Goal: Task Accomplishment & Management: Manage account settings

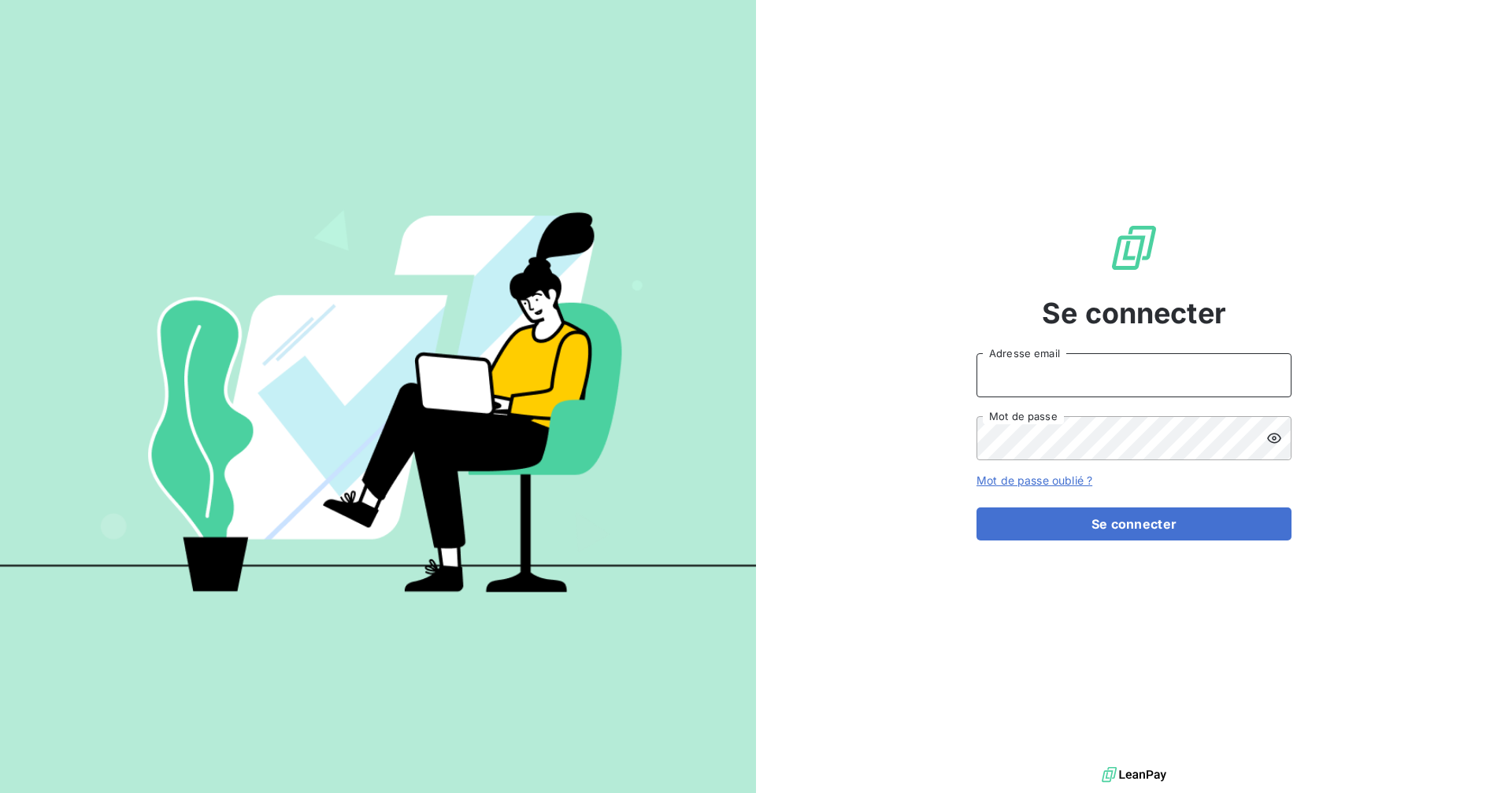
click at [1056, 381] on input "Adresse email" at bounding box center [1133, 376] width 315 height 44
type input "[EMAIL_ADDRESS][DOMAIN_NAME]"
click at [976, 508] on button "Se connecter" at bounding box center [1133, 524] width 315 height 33
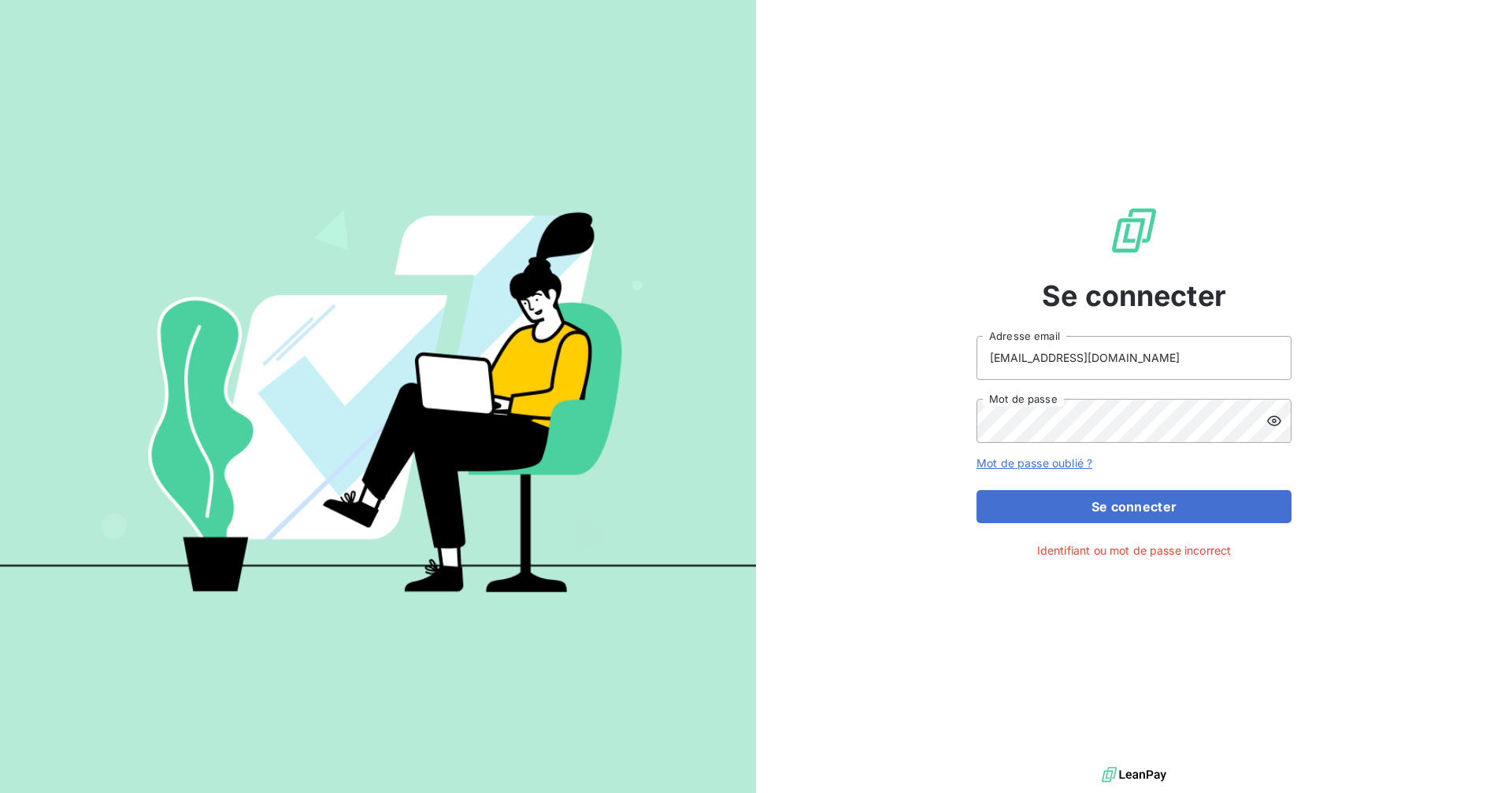
click at [1277, 410] on div at bounding box center [1277, 421] width 25 height 44
click at [976, 490] on button "Se connecter" at bounding box center [1133, 506] width 315 height 33
click at [1206, 505] on button "Se connecter" at bounding box center [1133, 506] width 315 height 33
click at [1083, 498] on button "Se connecter" at bounding box center [1133, 506] width 315 height 33
click at [976, 490] on button "Se connecter" at bounding box center [1133, 506] width 315 height 33
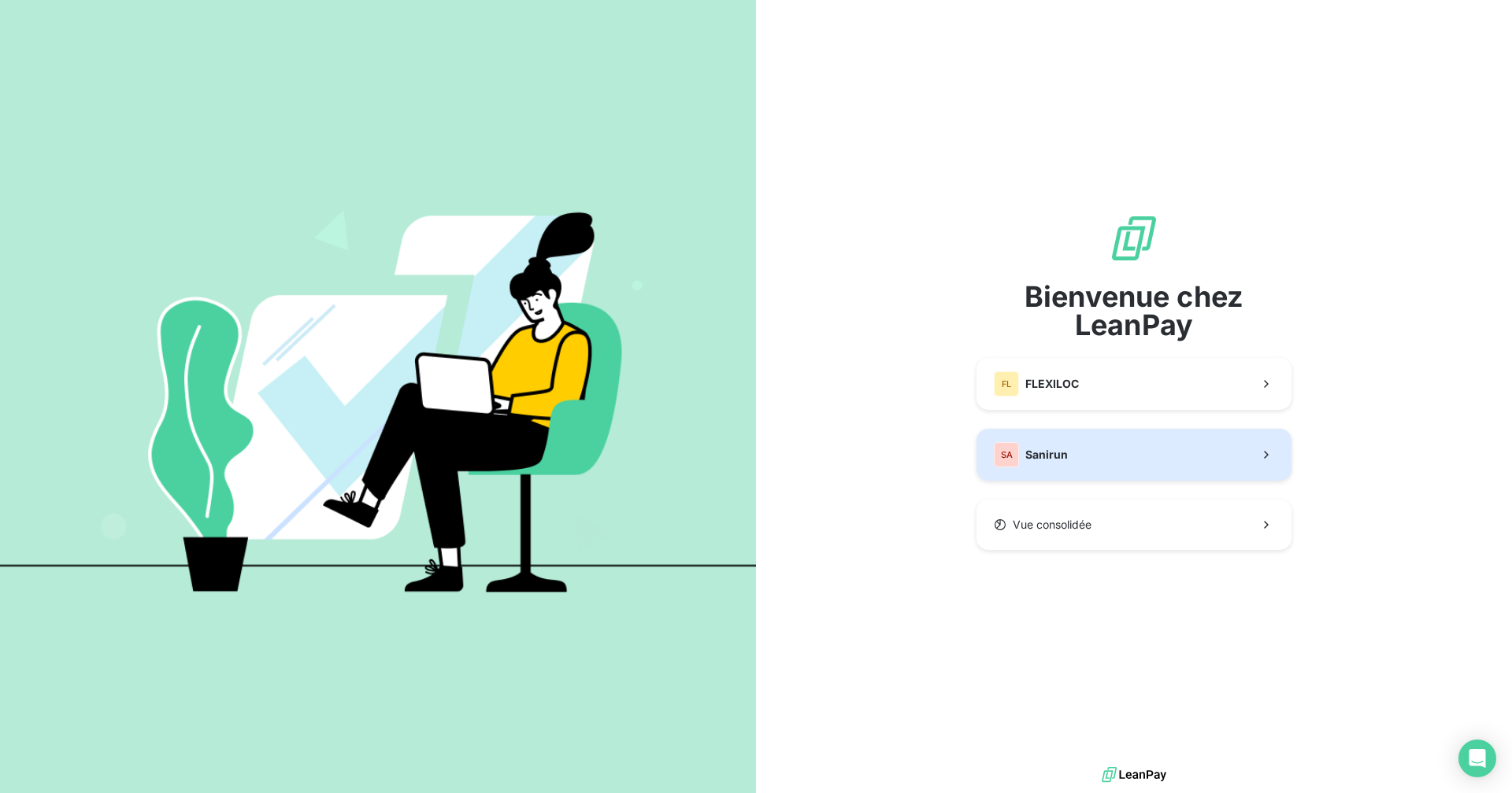
click at [1081, 448] on button "SA Sanirun" at bounding box center [1133, 455] width 315 height 52
